Goal: Communication & Community: Share content

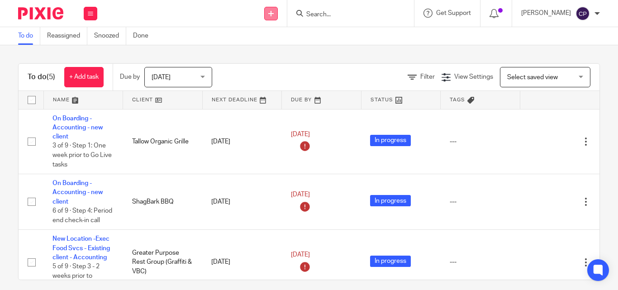
click at [278, 16] on link at bounding box center [271, 14] width 14 height 14
click at [291, 39] on link "Send new email" at bounding box center [275, 42] width 63 height 13
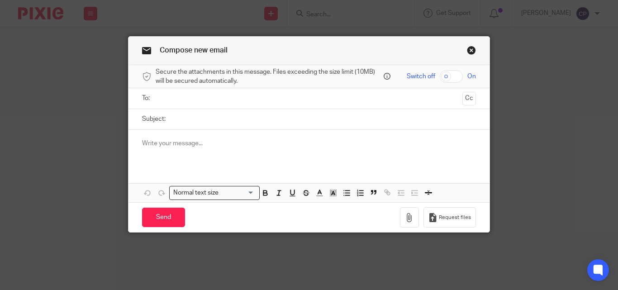
click at [237, 141] on p at bounding box center [309, 143] width 334 height 9
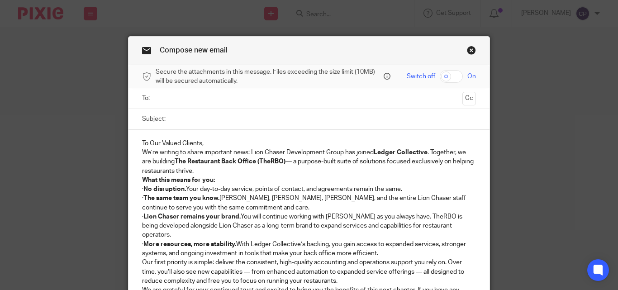
click at [216, 142] on p "To Our Valued Clients," at bounding box center [309, 143] width 334 height 9
click at [200, 145] on p "To Our Valued Clients," at bounding box center [309, 143] width 334 height 9
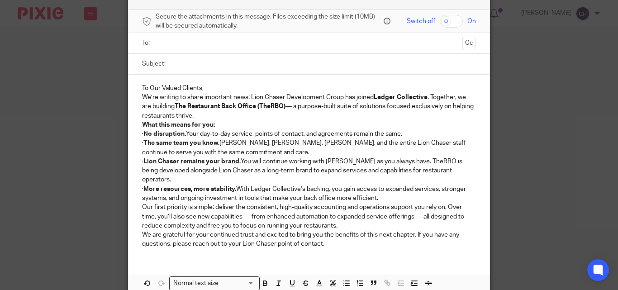
scroll to position [45, 0]
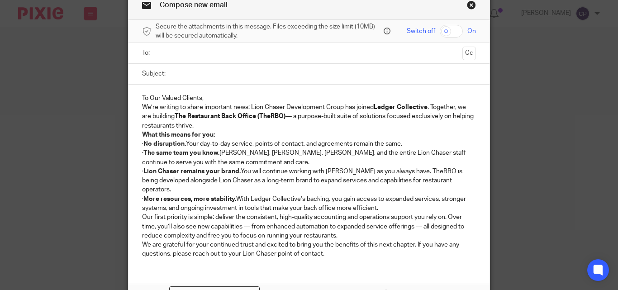
click at [186, 102] on p "To Our Valued Clients," at bounding box center [309, 98] width 334 height 9
click at [204, 97] on p "To Our Valued Clients," at bounding box center [309, 98] width 334 height 9
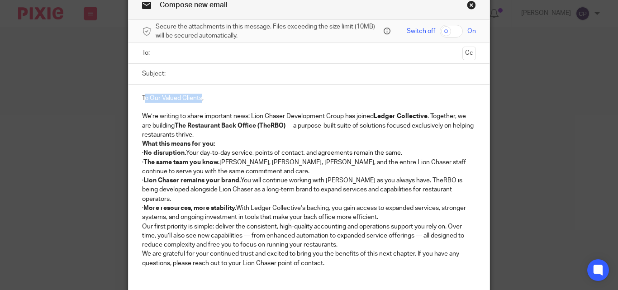
drag, startPoint x: 199, startPoint y: 98, endPoint x: 142, endPoint y: 91, distance: 57.5
click at [142, 91] on div "To Our Valued Clients, We’re writing to share important news: Lion Chaser Devel…" at bounding box center [309, 180] width 361 height 190
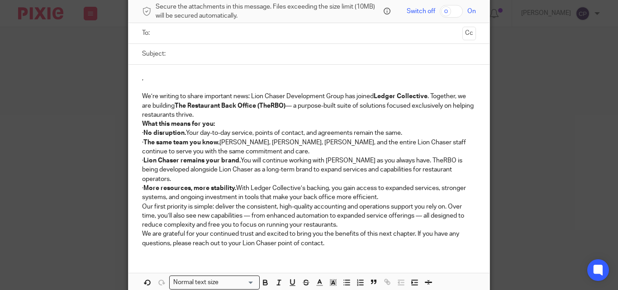
scroll to position [133, 0]
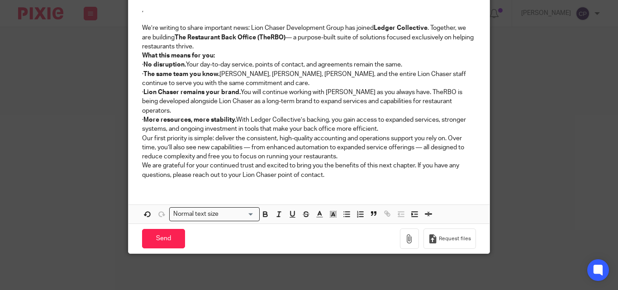
click at [209, 216] on div "Normal text size" at bounding box center [213, 213] width 86 height 11
click at [238, 177] on p "We are grateful for your continued trust and excited to bring you the benefits …" at bounding box center [309, 170] width 334 height 19
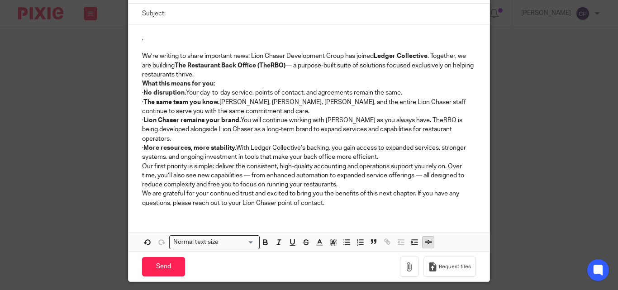
scroll to position [0, 0]
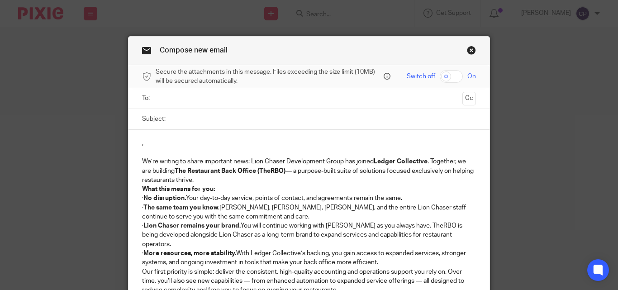
click at [469, 51] on link "Close this dialog window" at bounding box center [471, 52] width 9 height 12
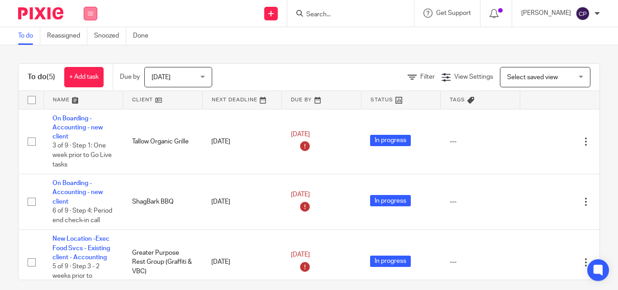
click at [89, 12] on icon at bounding box center [90, 13] width 5 height 5
click at [92, 70] on link "Clients" at bounding box center [88, 69] width 20 height 6
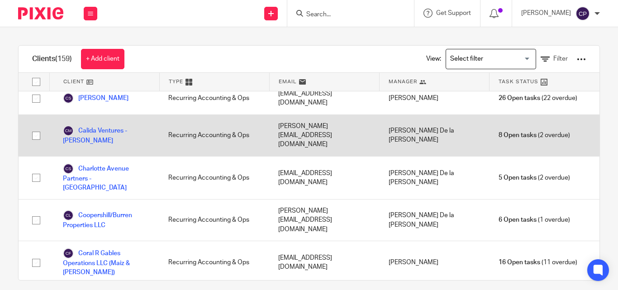
scroll to position [272, 0]
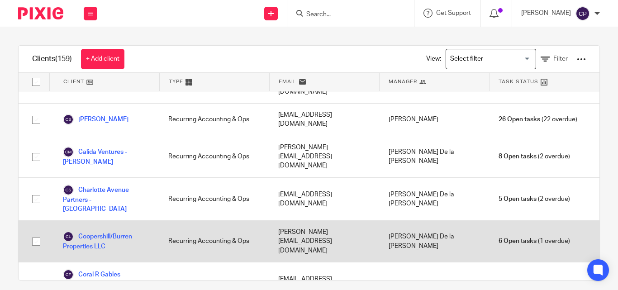
click at [37, 233] on input "checkbox" at bounding box center [36, 241] width 17 height 17
checkbox input "true"
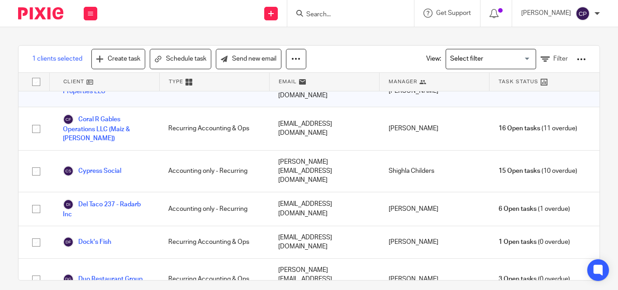
scroll to position [453, 0]
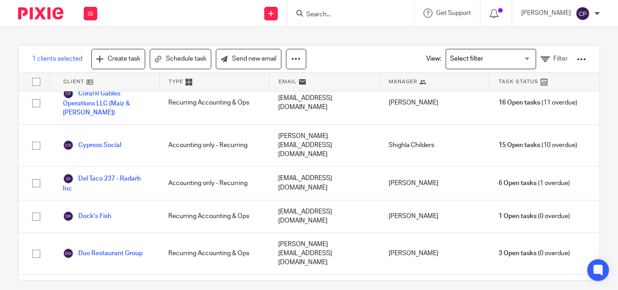
checkbox input "true"
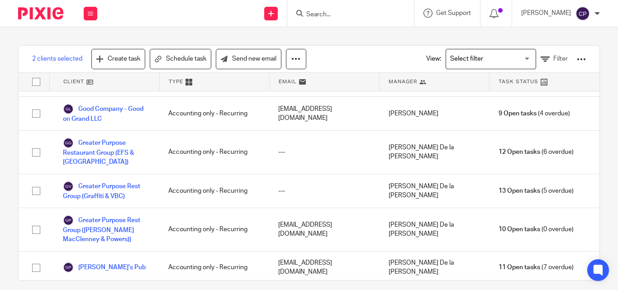
scroll to position [996, 0]
checkbox input "true"
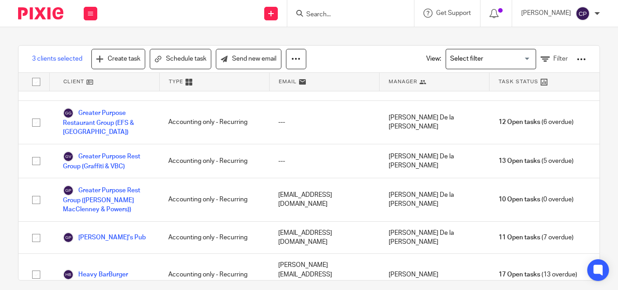
scroll to position [1041, 0]
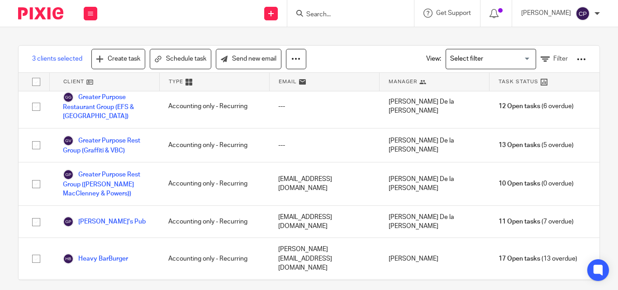
checkbox input "true"
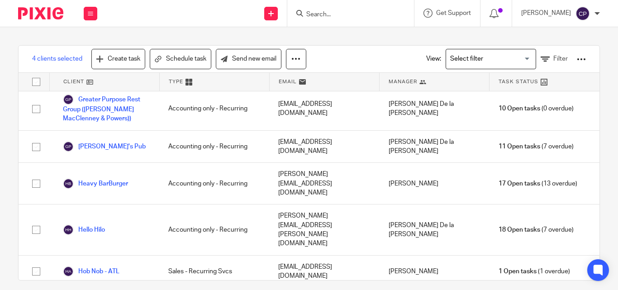
scroll to position [1131, 0]
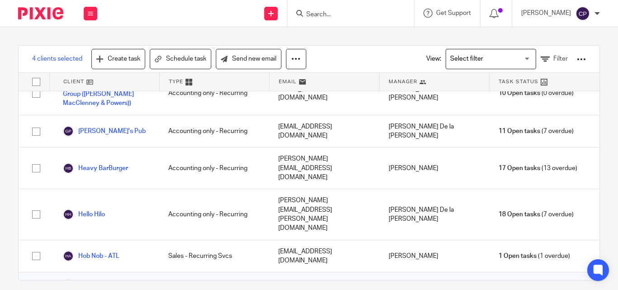
checkbox input "true"
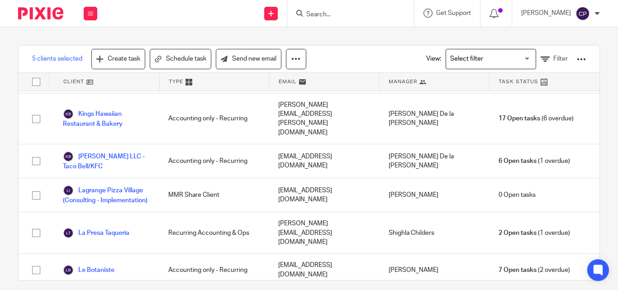
scroll to position [1629, 0]
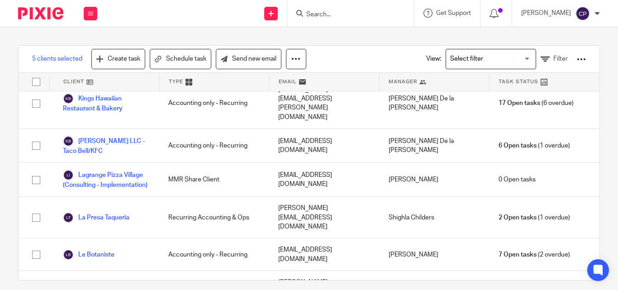
checkbox input "true"
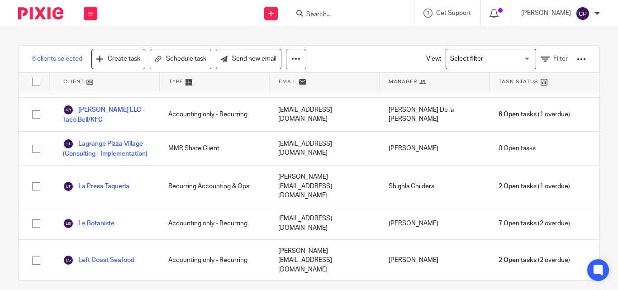
scroll to position [1674, 0]
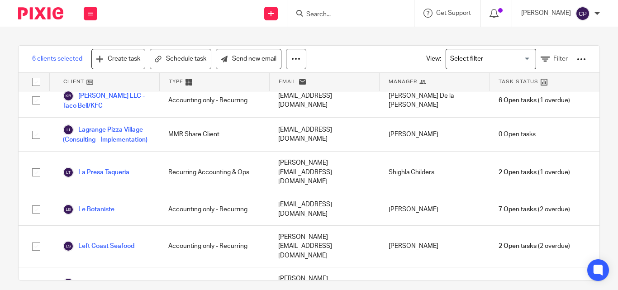
checkbox input "true"
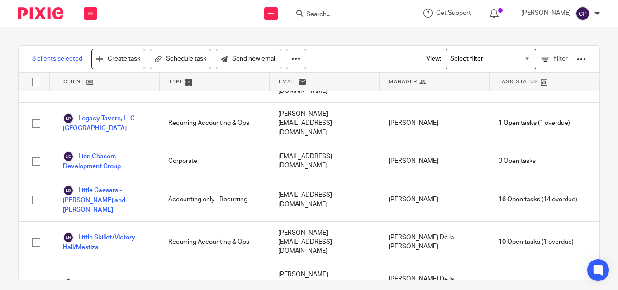
scroll to position [1855, 0]
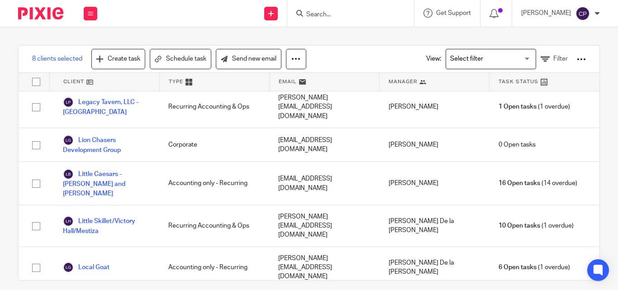
checkbox input "true"
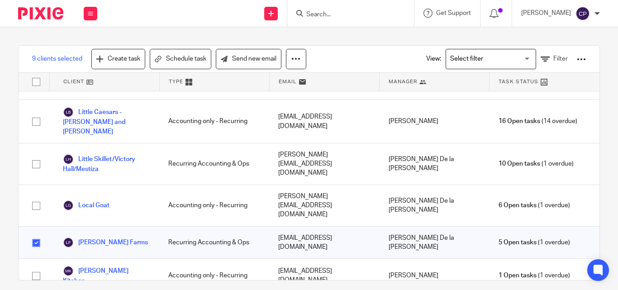
scroll to position [1946, 0]
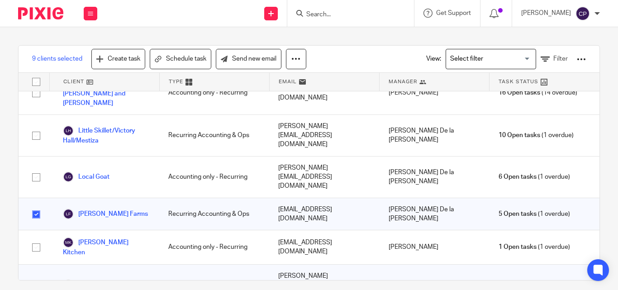
checkbox input "true"
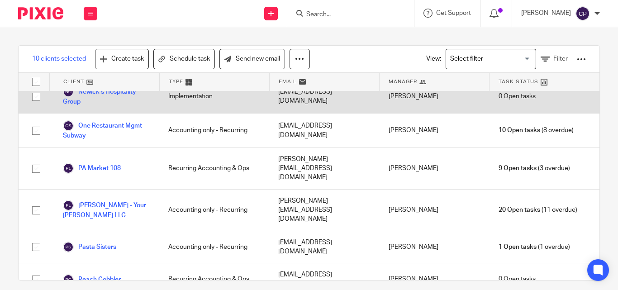
scroll to position [2579, 0]
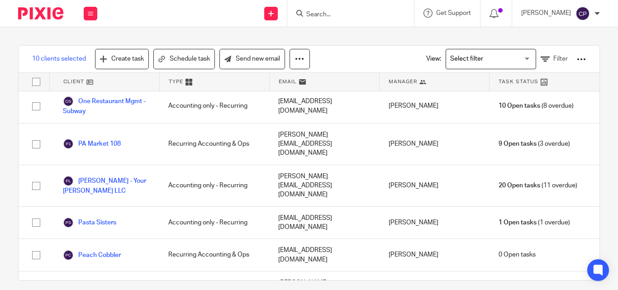
checkbox input "true"
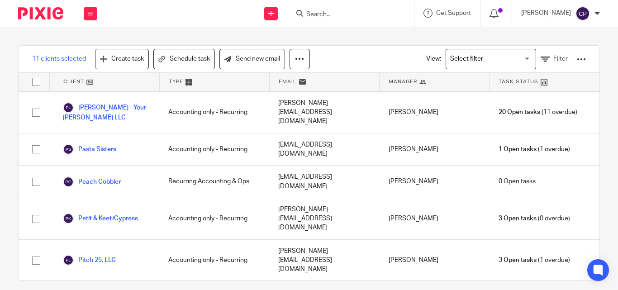
scroll to position [2670, 0]
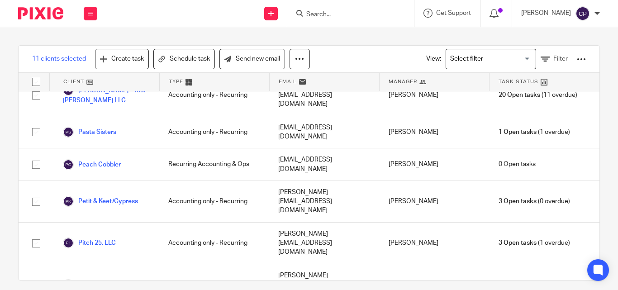
checkbox input "true"
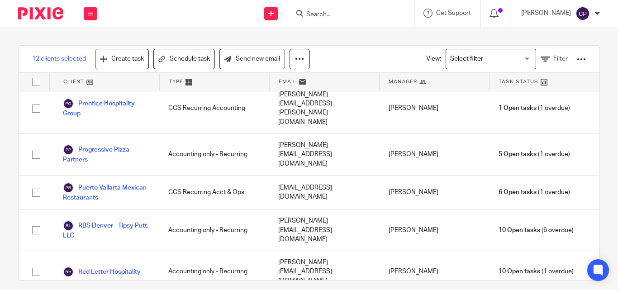
scroll to position [2896, 0]
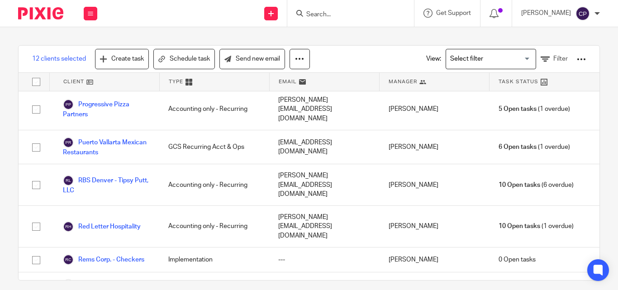
checkbox input "true"
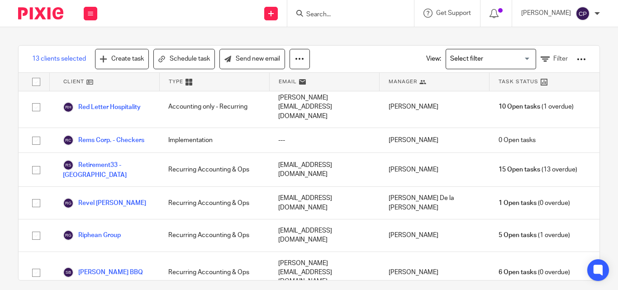
scroll to position [3032, 0]
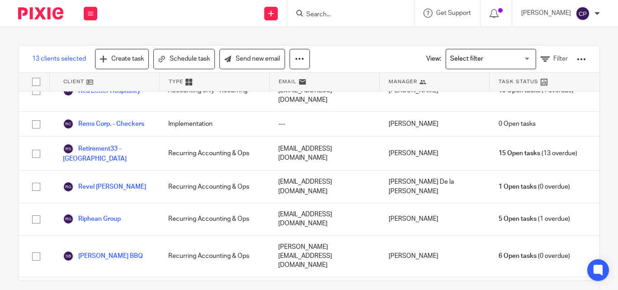
checkbox input "true"
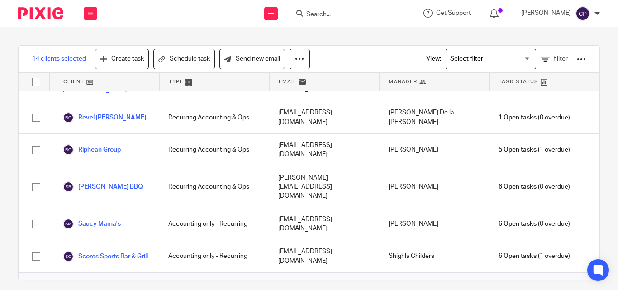
scroll to position [3123, 0]
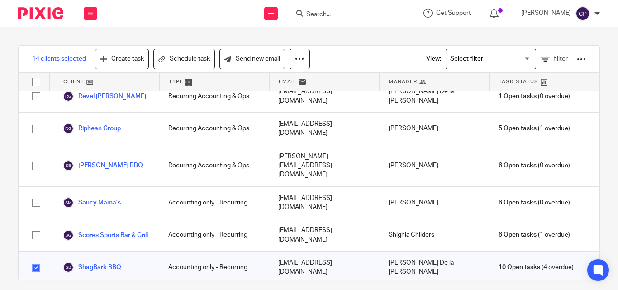
checkbox input "true"
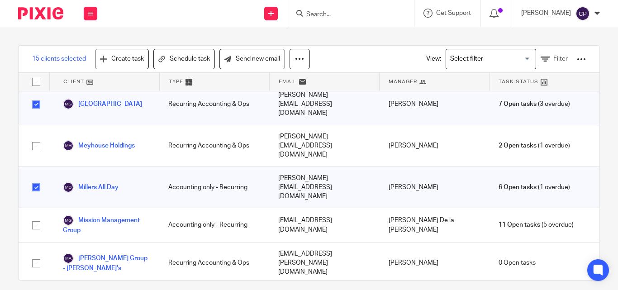
scroll to position [2172, 0]
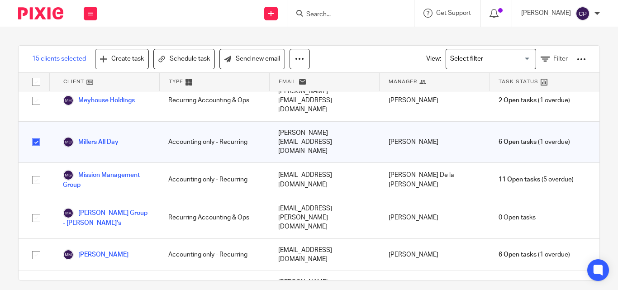
checkbox input "true"
click at [269, 59] on link "Send new email" at bounding box center [252, 59] width 66 height 20
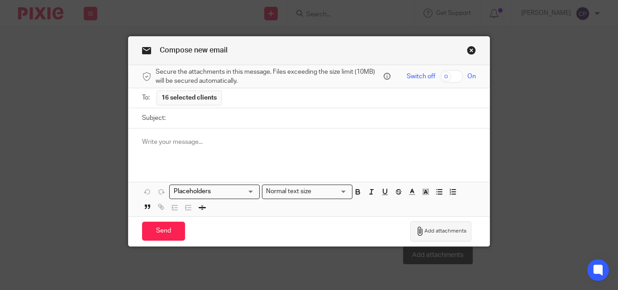
scroll to position [14, 0]
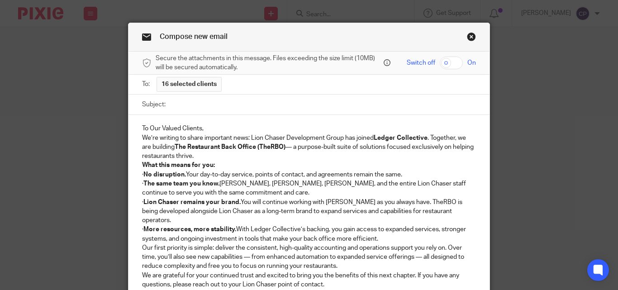
click at [235, 129] on p "To Our Valued Clients," at bounding box center [309, 128] width 334 height 9
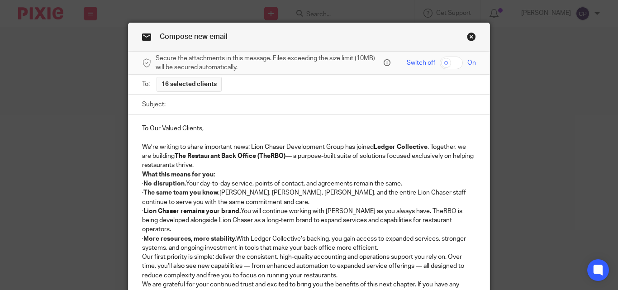
click at [224, 161] on p "We’re writing to share important news: Lion Chaser Development Group has joined…" at bounding box center [309, 157] width 334 height 28
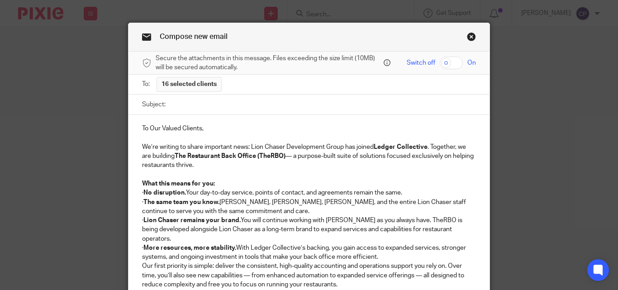
click at [226, 183] on p "What this means for you:" at bounding box center [309, 183] width 334 height 9
click at [153, 194] on strong "No disruption." at bounding box center [164, 193] width 43 height 6
drag, startPoint x: 154, startPoint y: 202, endPoint x: 134, endPoint y: 203, distance: 20.0
click at [134, 203] on div "To Our Valued Clients, We’re writing to share important news: Lion Chaser Devel…" at bounding box center [309, 219] width 361 height 209
drag, startPoint x: 153, startPoint y: 220, endPoint x: 153, endPoint y: 228, distance: 7.7
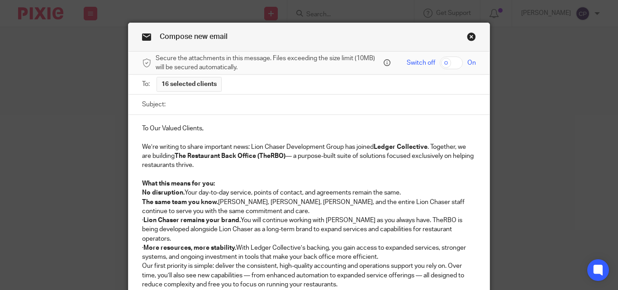
click at [137, 220] on div "To Our Valued Clients, We’re writing to share important news: Lion Chaser Devel…" at bounding box center [309, 219] width 361 height 209
drag, startPoint x: 153, startPoint y: 239, endPoint x: 138, endPoint y: 238, distance: 14.5
click at [142, 243] on p "· More resources, more stability. With Ledger Collective’s backing, you gain ac…" at bounding box center [309, 252] width 334 height 19
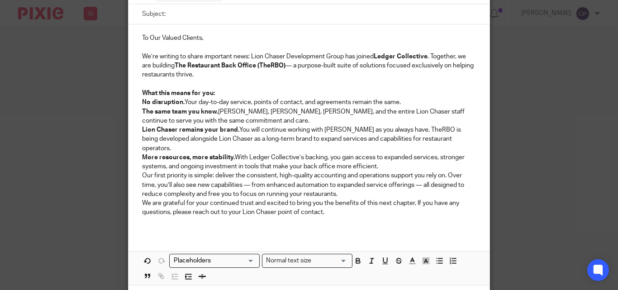
scroll to position [59, 0]
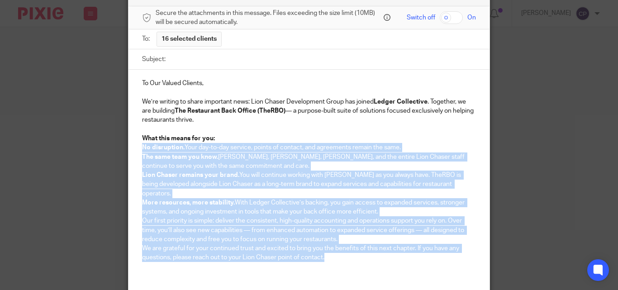
drag, startPoint x: 139, startPoint y: 147, endPoint x: 324, endPoint y: 246, distance: 209.7
click at [324, 246] on div "To Our Valued Clients, We’re writing to share important news: Lion Chaser Devel…" at bounding box center [309, 174] width 361 height 209
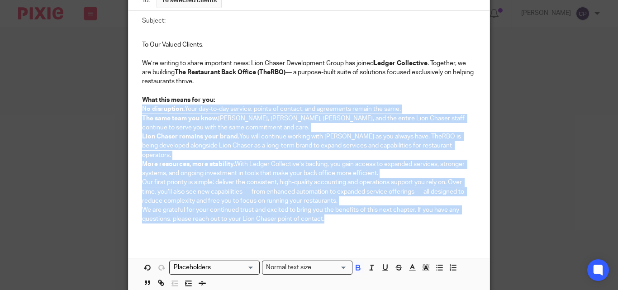
scroll to position [149, 0]
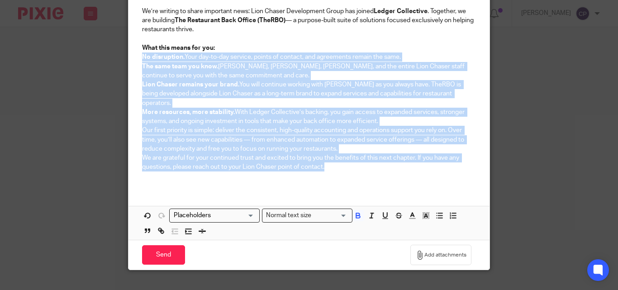
click at [226, 126] on p "Our first priority is simple: deliver the consistent, high-quality accounting a…" at bounding box center [309, 140] width 334 height 28
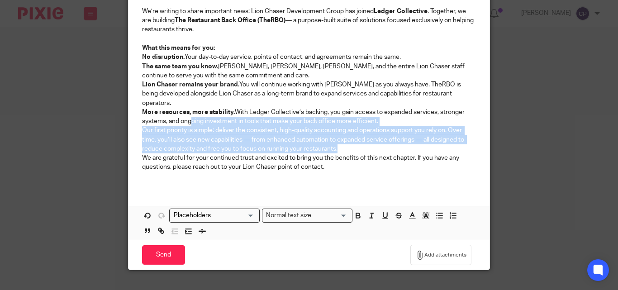
drag, startPoint x: 352, startPoint y: 138, endPoint x: 186, endPoint y: 109, distance: 168.7
click at [186, 109] on div "To Our Valued Clients, We’re writing to share important news: Lion Chaser Devel…" at bounding box center [309, 83] width 361 height 209
click at [224, 141] on p "Our first priority is simple: deliver the consistent, high-quality accounting a…" at bounding box center [309, 140] width 334 height 28
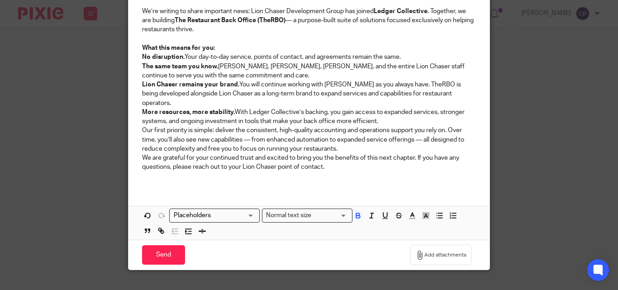
drag, startPoint x: 366, startPoint y: 112, endPoint x: 125, endPoint y: 59, distance: 246.6
click at [129, 59] on div "To Our Valued Clients, We’re writing to share important news: Lion Chaser Devel…" at bounding box center [309, 83] width 361 height 209
click at [435, 211] on icon "button" at bounding box center [439, 215] width 8 height 8
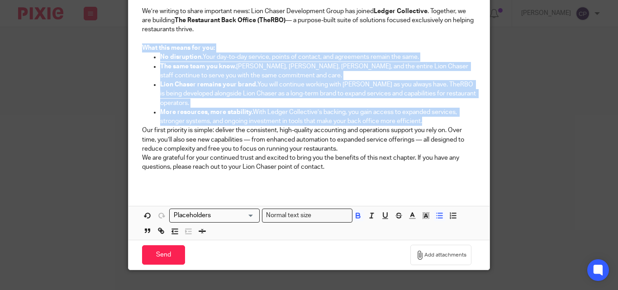
click at [434, 123] on p "More resources, more stability. With Ledger Collective’s backing, you gain acce…" at bounding box center [318, 117] width 316 height 19
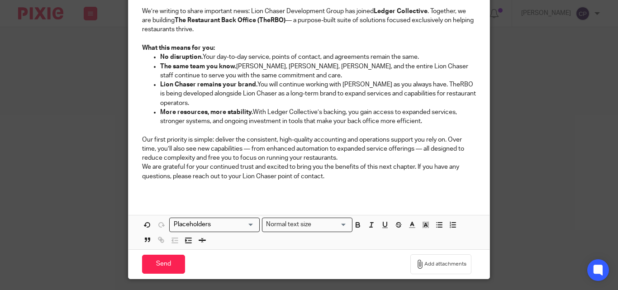
click at [397, 160] on p "Our first priority is simple: deliver the consistent, high-quality accounting a…" at bounding box center [309, 149] width 334 height 28
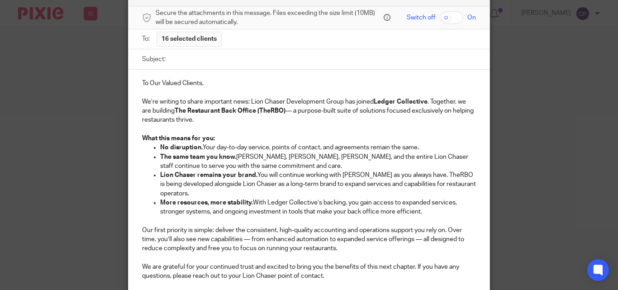
scroll to position [14, 0]
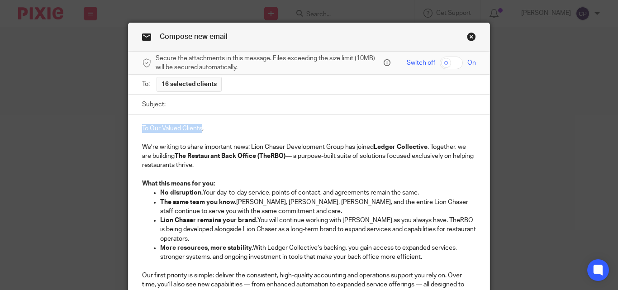
drag, startPoint x: 200, startPoint y: 129, endPoint x: 124, endPoint y: 128, distance: 75.1
click at [128, 128] on div "Compose new email Secure the attachments in this message. Files exceeding the s…" at bounding box center [309, 224] width 362 height 402
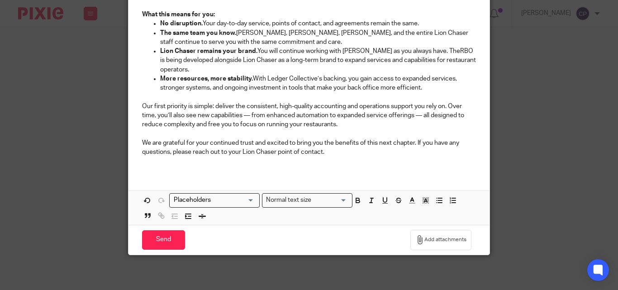
scroll to position [184, 0]
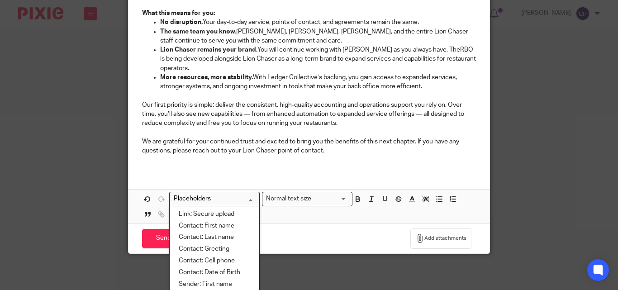
click at [234, 200] on input "Search for option" at bounding box center [213, 199] width 84 height 10
click at [234, 228] on li "Contact: First name" at bounding box center [215, 226] width 90 height 12
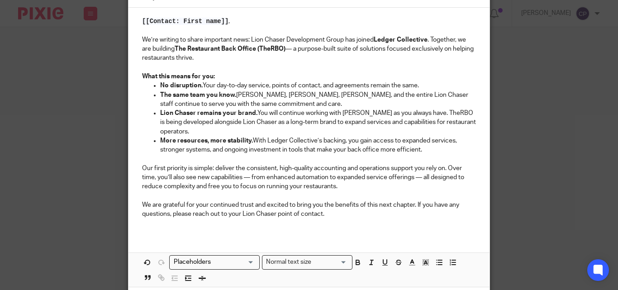
scroll to position [137, 0]
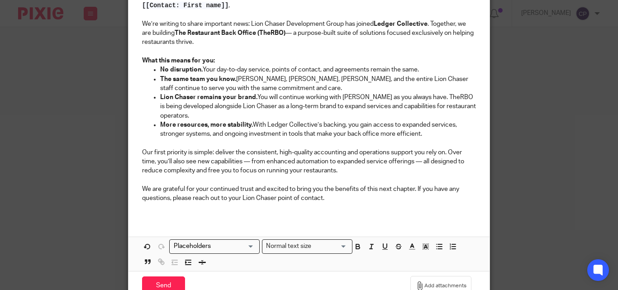
click at [345, 200] on p "We are grateful for your continued trust and excited to bring you the benefits …" at bounding box center [309, 194] width 334 height 19
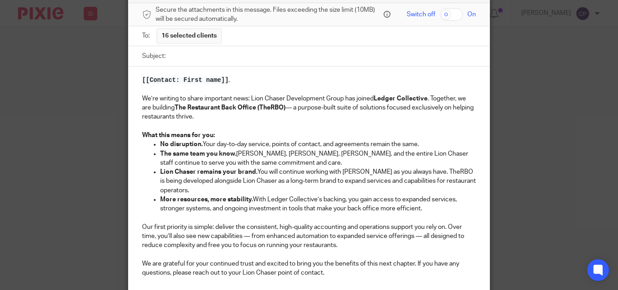
scroll to position [46, 0]
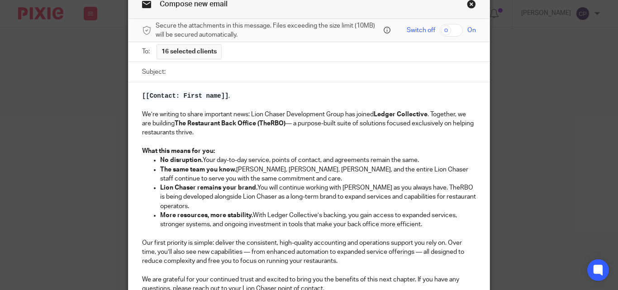
click at [219, 73] on input "Subject:" at bounding box center [323, 72] width 306 height 20
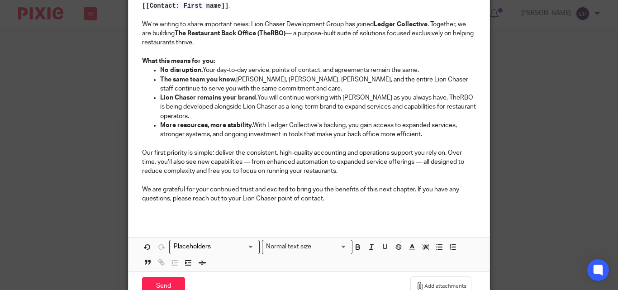
scroll to position [137, 0]
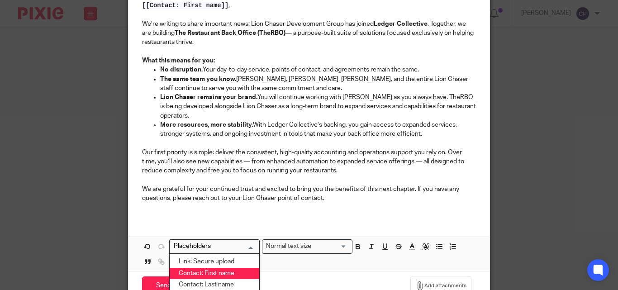
click at [229, 247] on input "Search for option" at bounding box center [213, 247] width 84 height 10
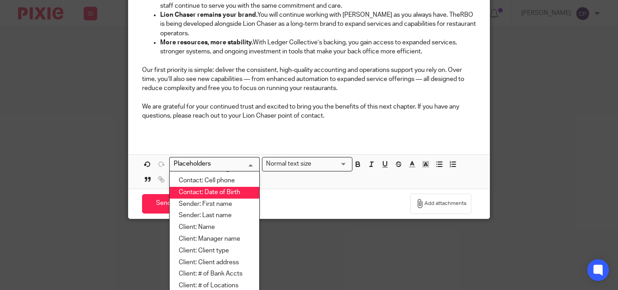
scroll to position [227, 0]
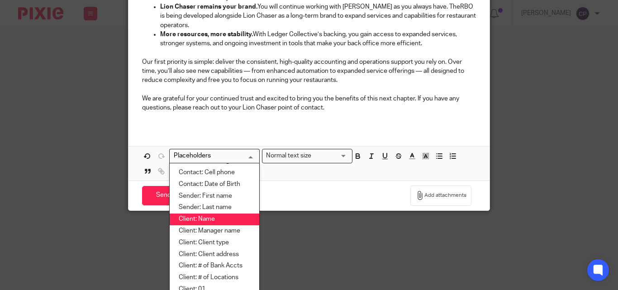
click at [218, 218] on li "Client: Name" at bounding box center [215, 220] width 90 height 12
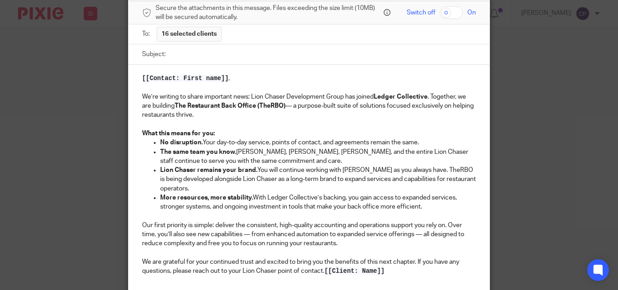
scroll to position [48, 0]
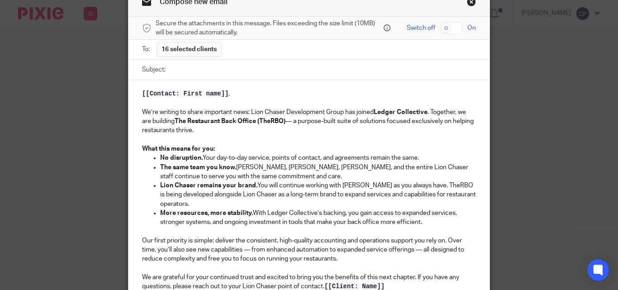
click at [208, 76] on input "Subject:" at bounding box center [323, 70] width 306 height 20
click at [200, 68] on input "Subject:" at bounding box center [323, 70] width 306 height 20
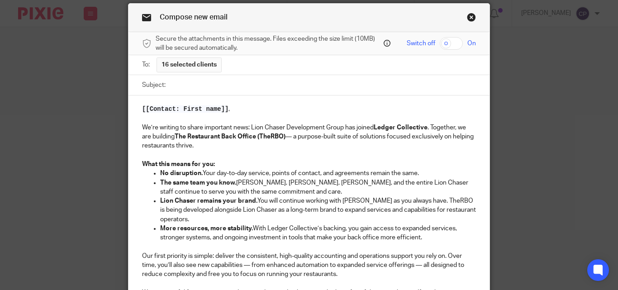
scroll to position [91, 0]
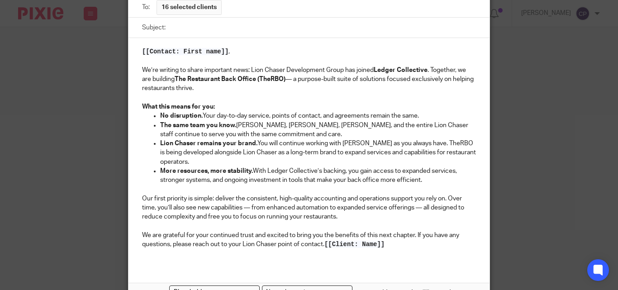
click at [391, 241] on p "We are grateful for your continued trust and excited to bring you the benefits …" at bounding box center [309, 240] width 334 height 19
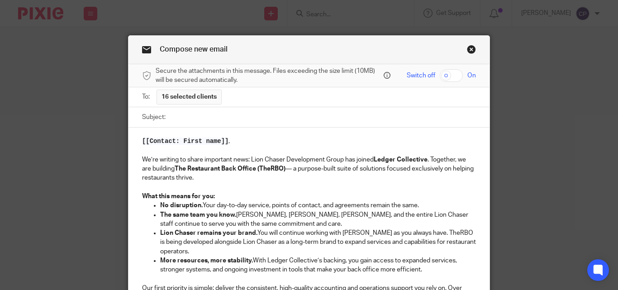
scroll to position [0, 0]
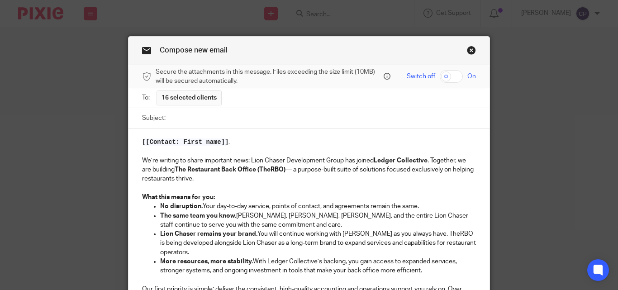
click at [193, 124] on input "Subject:" at bounding box center [323, 118] width 306 height 20
click at [205, 122] on input "Subject:" at bounding box center [323, 118] width 306 height 20
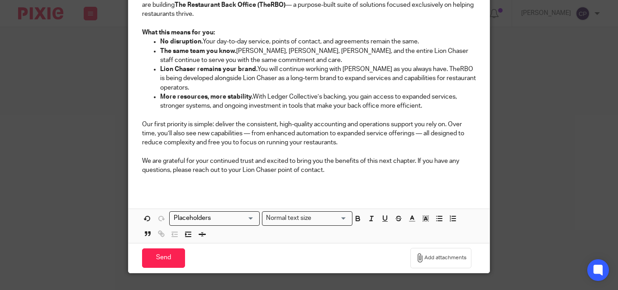
scroll to position [181, 0]
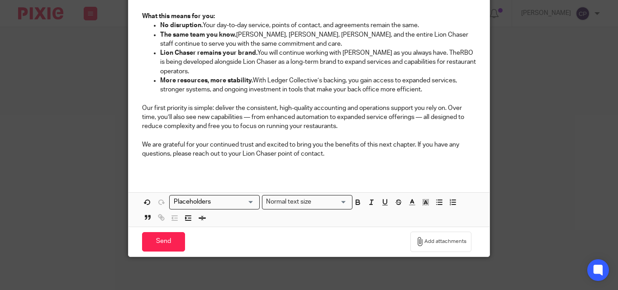
click at [217, 198] on input "Search for option" at bounding box center [213, 202] width 84 height 10
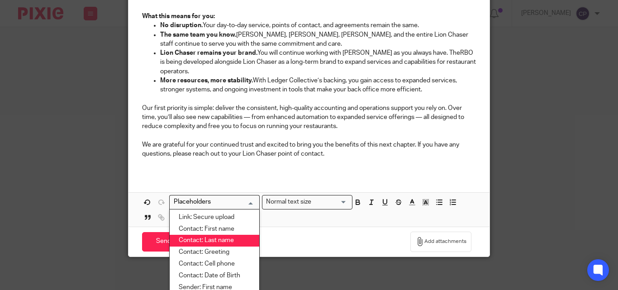
scroll to position [45, 0]
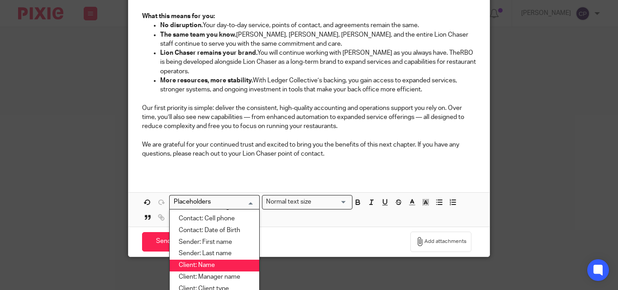
click at [226, 263] on li "Client: Name" at bounding box center [215, 266] width 90 height 12
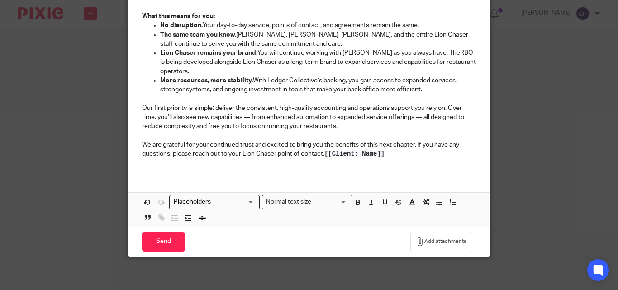
click at [395, 155] on p "We are grateful for your continued trust and excited to bring you the benefits …" at bounding box center [309, 149] width 334 height 19
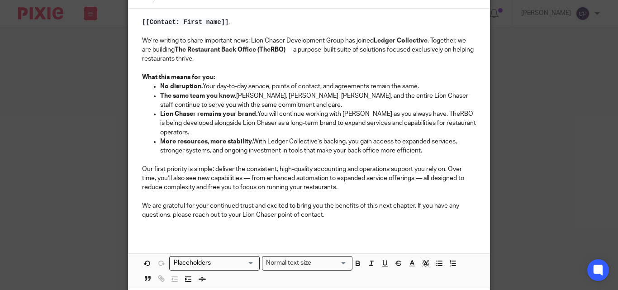
scroll to position [136, 0]
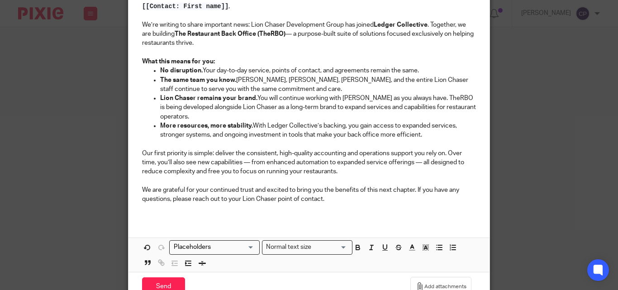
click at [209, 226] on div "[[Contact: First name]] , We’re writing to share important news: Lion Chaser De…" at bounding box center [309, 132] width 361 height 279
click at [348, 195] on p "We are grateful for your continued trust and excited to bring you the benefits …" at bounding box center [309, 195] width 334 height 19
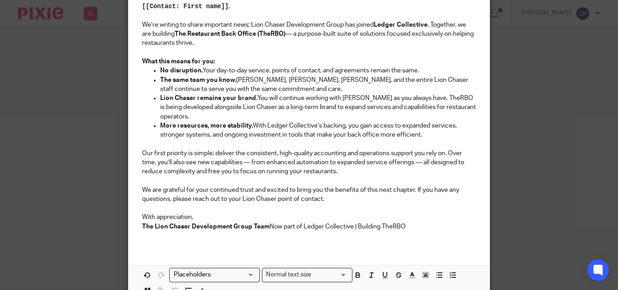
click at [267, 225] on p "With appreciation, The Lion Chaser Development Group Team Now part of Ledger Co…" at bounding box center [309, 222] width 334 height 19
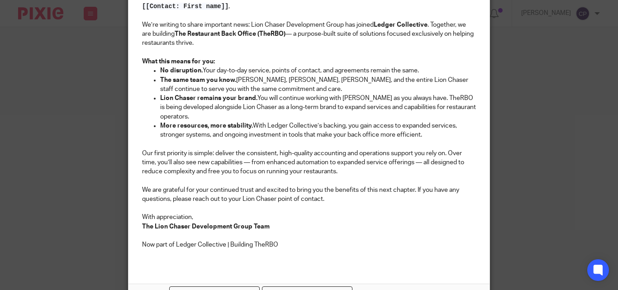
click at [136, 247] on div "[[Contact: First name]] , We’re writing to share important news: Lion Chaser De…" at bounding box center [309, 129] width 361 height 272
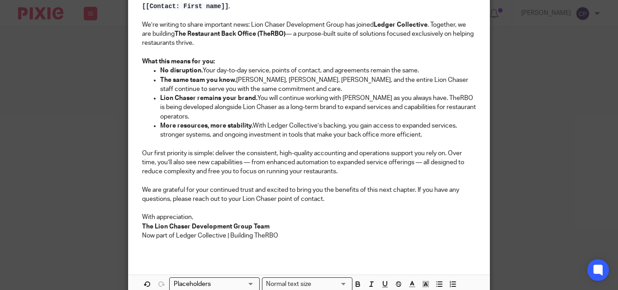
click at [312, 235] on p "Now part of Ledger Collective | Building TheRBO" at bounding box center [309, 235] width 334 height 9
click at [309, 247] on p at bounding box center [309, 244] width 334 height 9
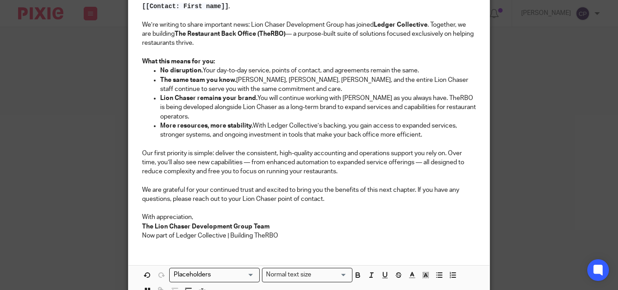
click at [366, 241] on div "[[Contact: First name]] , We’re writing to share important news: Lion Chaser De…" at bounding box center [309, 120] width 361 height 254
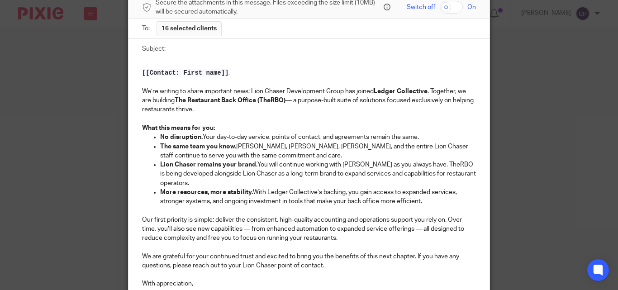
scroll to position [0, 0]
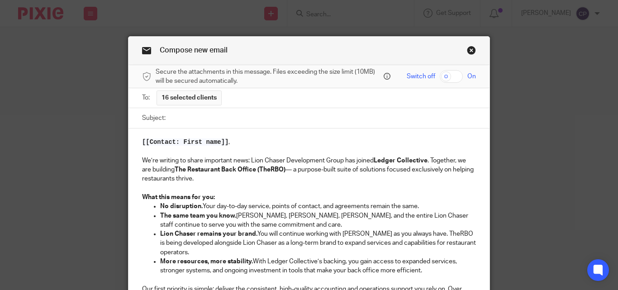
click at [195, 122] on input "Subject:" at bounding box center [323, 118] width 306 height 20
paste input "Lion Chaser Joins Ledger Collective — What It Means for You"
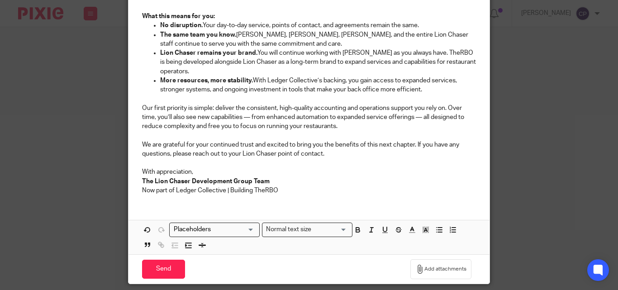
scroll to position [211, 0]
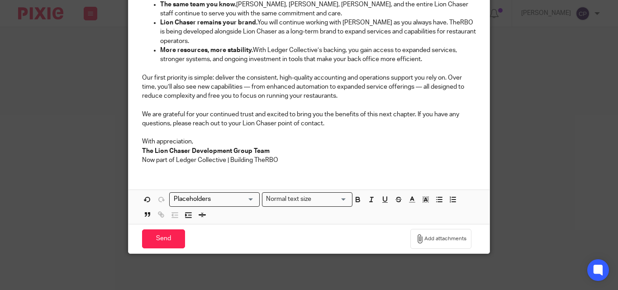
type input "Lion Chaser Joins Ledger Collective — What It Means for You"
click at [166, 239] on input "Send" at bounding box center [163, 238] width 43 height 19
